Goal: Transaction & Acquisition: Subscribe to service/newsletter

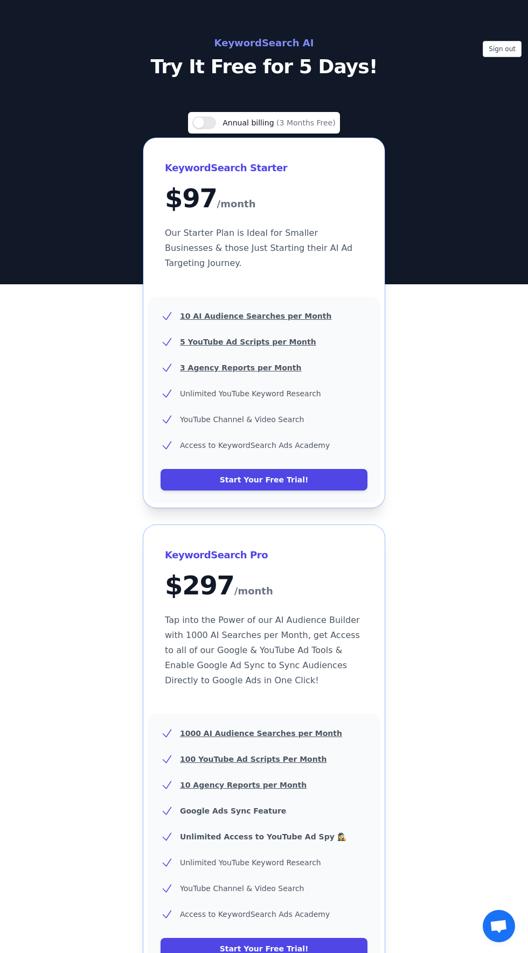
click at [178, 69] on p "Try It Free for 5 Days!" at bounding box center [264, 67] width 362 height 22
click at [243, 47] on h2 "KeywordSearch AI" at bounding box center [264, 42] width 362 height 17
click at [233, 121] on span "Annual billing" at bounding box center [249, 122] width 54 height 9
click at [245, 52] on div "KeywordSearch AI Try It Free for 5 Days!" at bounding box center [264, 55] width 362 height 43
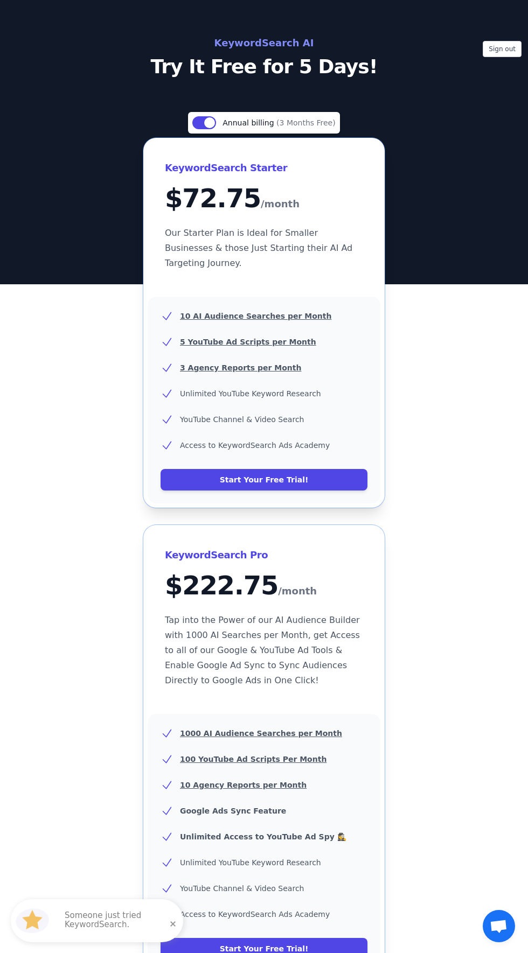
click at [93, 162] on div "Use setting Annual billing (3 Months Free) KeywordSearch Starter $ 72.75 /month…" at bounding box center [264, 860] width 528 height 1497
click at [494, 46] on button "Sign out" at bounding box center [501, 49] width 39 height 16
